Goal: Transaction & Acquisition: Purchase product/service

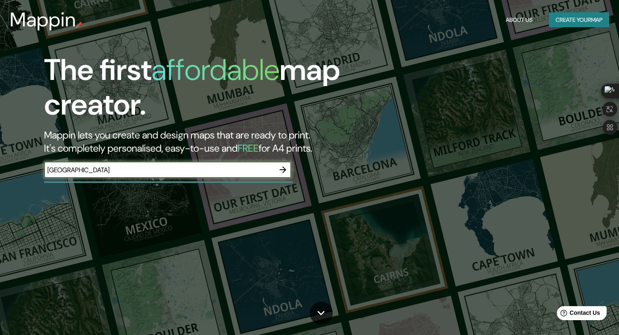
type input "[GEOGRAPHIC_DATA]"
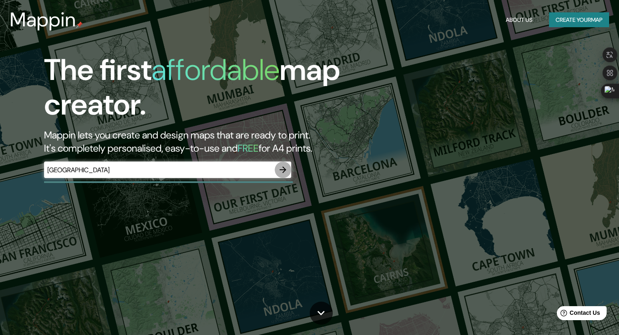
click at [283, 170] on icon "button" at bounding box center [283, 169] width 7 height 7
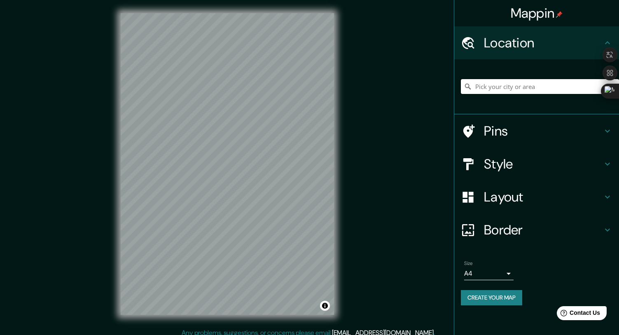
click at [531, 90] on input "Pick your city or area" at bounding box center [540, 86] width 158 height 15
click at [522, 166] on h4 "Style" at bounding box center [543, 164] width 119 height 16
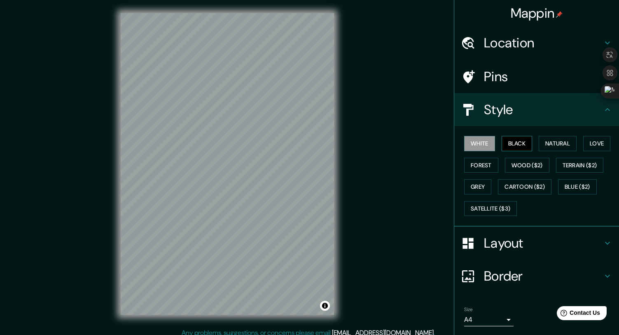
click at [506, 145] on button "Black" at bounding box center [517, 143] width 31 height 15
click at [558, 149] on button "Natural" at bounding box center [558, 143] width 38 height 15
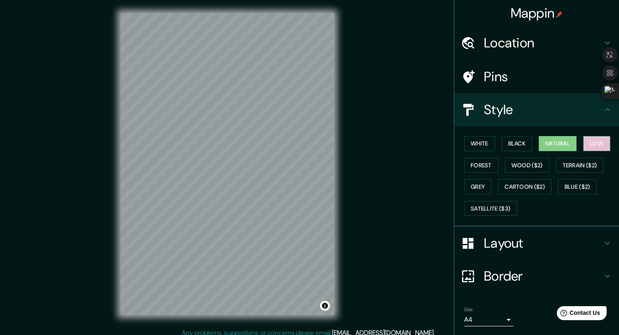
click at [598, 143] on button "Love" at bounding box center [596, 143] width 27 height 15
click at [477, 169] on button "Forest" at bounding box center [481, 165] width 34 height 15
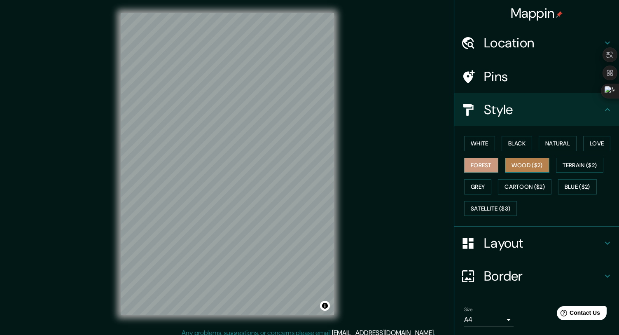
click at [524, 168] on button "Wood ($2)" at bounding box center [527, 165] width 44 height 15
click at [578, 171] on button "Terrain ($2)" at bounding box center [580, 165] width 48 height 15
click at [536, 168] on button "Wood ($2)" at bounding box center [527, 165] width 44 height 15
click at [508, 41] on h4 "Location" at bounding box center [543, 43] width 119 height 16
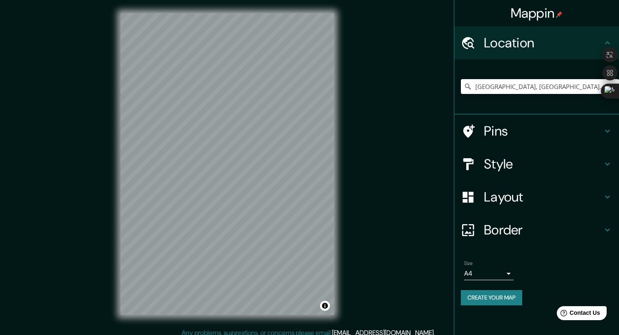
click at [510, 89] on input "[GEOGRAPHIC_DATA], [GEOGRAPHIC_DATA], [GEOGRAPHIC_DATA]" at bounding box center [540, 86] width 158 height 15
click at [512, 84] on input "[GEOGRAPHIC_DATA], [GEOGRAPHIC_DATA], [GEOGRAPHIC_DATA]" at bounding box center [540, 86] width 158 height 15
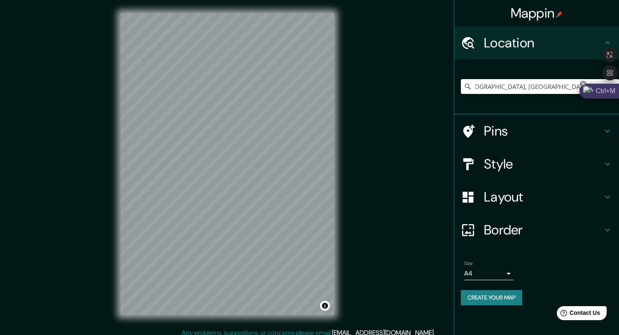
drag, startPoint x: 516, startPoint y: 86, endPoint x: 604, endPoint y: 87, distance: 88.2
click at [604, 87] on body "Mappin Location [GEOGRAPHIC_DATA], [GEOGRAPHIC_DATA], [GEOGRAPHIC_DATA] Pins St…" at bounding box center [309, 167] width 619 height 335
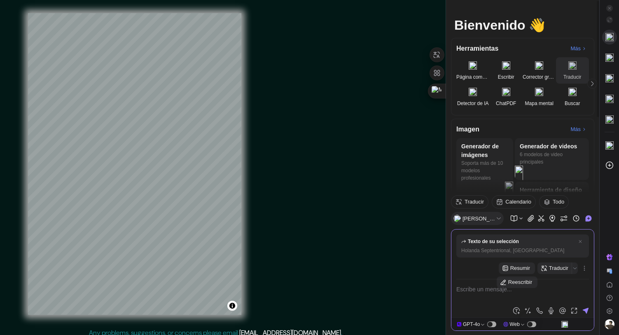
scroll to position [0, 0]
click at [609, 8] on icon at bounding box center [609, 8] width 2 height 2
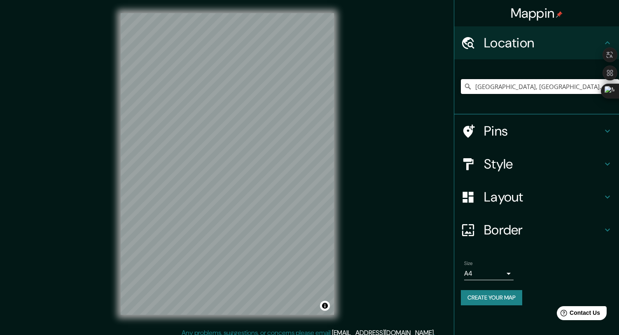
click at [512, 89] on input "[GEOGRAPHIC_DATA], [GEOGRAPHIC_DATA], [GEOGRAPHIC_DATA]" at bounding box center [540, 86] width 158 height 15
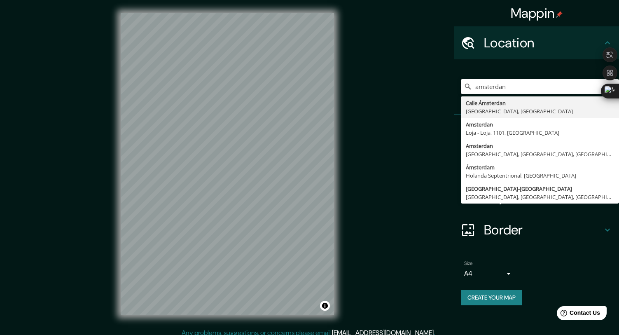
paste input "Houthavens"
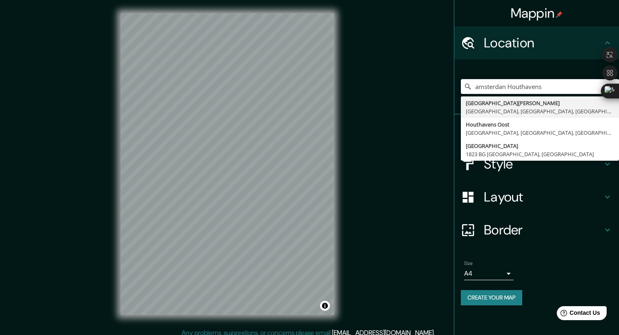
type input "[GEOGRAPHIC_DATA][PERSON_NAME], [GEOGRAPHIC_DATA], [GEOGRAPHIC_DATA], [GEOGRAPH…"
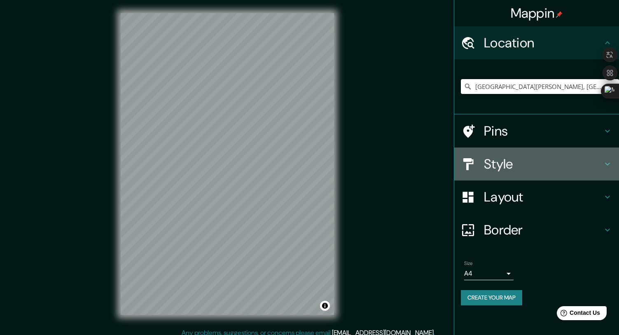
click at [515, 169] on h4 "Style" at bounding box center [543, 164] width 119 height 16
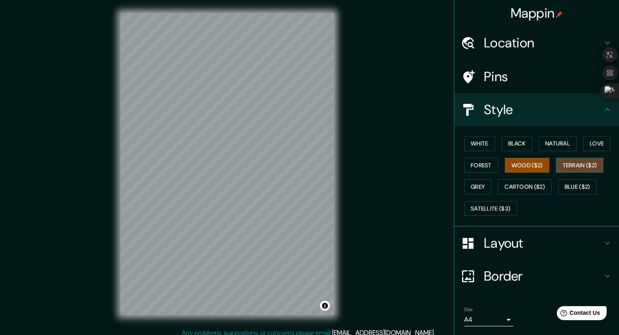
click at [572, 165] on button "Terrain ($2)" at bounding box center [580, 165] width 48 height 15
click at [475, 190] on button "Grey" at bounding box center [477, 186] width 27 height 15
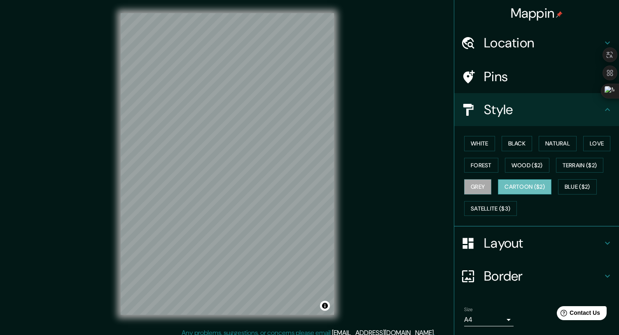
click at [517, 191] on button "Cartoon ($2)" at bounding box center [525, 186] width 54 height 15
click at [575, 187] on button "Blue ($2)" at bounding box center [577, 186] width 39 height 15
click at [526, 186] on button "Cartoon ($2)" at bounding box center [525, 186] width 54 height 15
